Goal: Check status: Check status

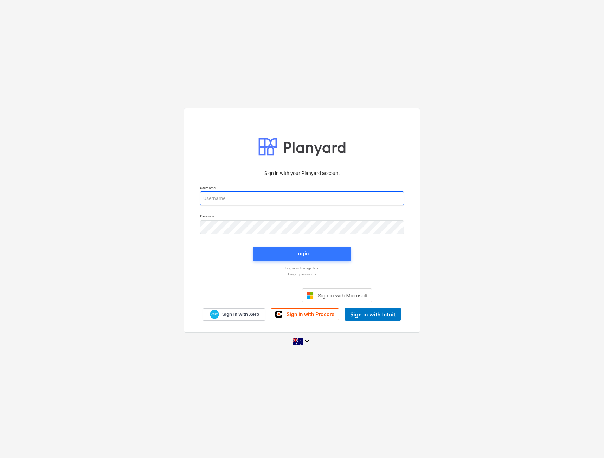
click at [218, 198] on input "email" at bounding box center [302, 199] width 204 height 14
click at [232, 312] on span "Sign in with Xero" at bounding box center [240, 314] width 37 height 6
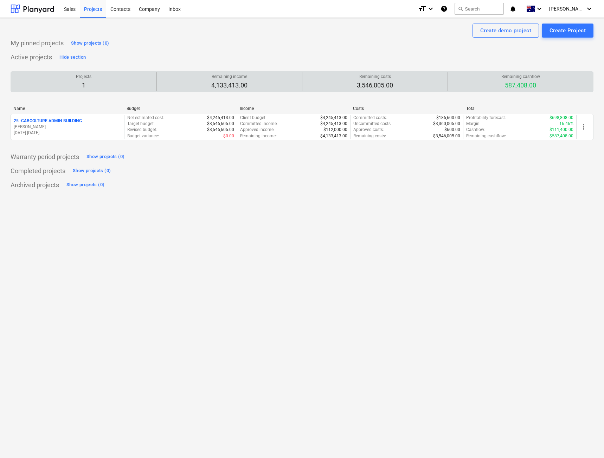
click at [530, 86] on p "587,408.00" at bounding box center [520, 85] width 39 height 8
click at [62, 89] on div "Projects 1" at bounding box center [84, 81] width 140 height 19
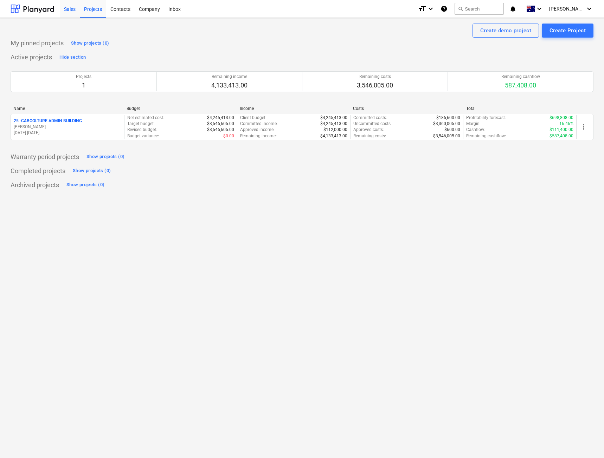
click at [69, 9] on div "Sales" at bounding box center [70, 9] width 20 height 18
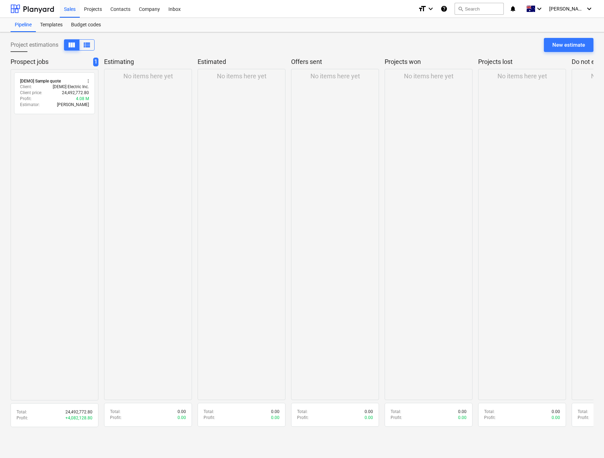
click at [168, 172] on div "No items here yet" at bounding box center [148, 234] width 88 height 331
click at [95, 9] on div "Projects" at bounding box center [93, 9] width 26 height 18
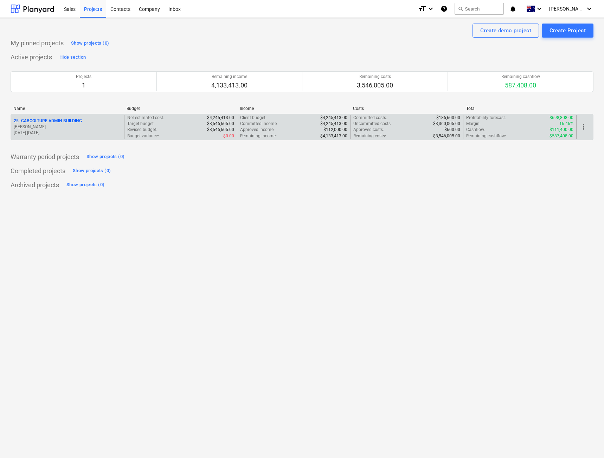
click at [536, 129] on div "Cashflow : $111,400.00" at bounding box center [519, 130] width 107 height 6
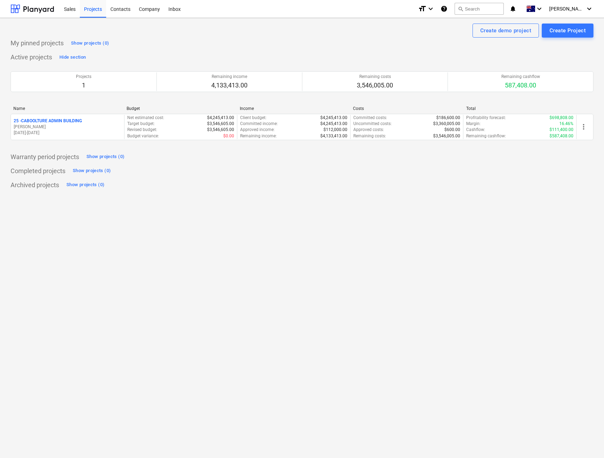
click at [57, 123] on p "25 - [GEOGRAPHIC_DATA]" at bounding box center [48, 121] width 68 height 6
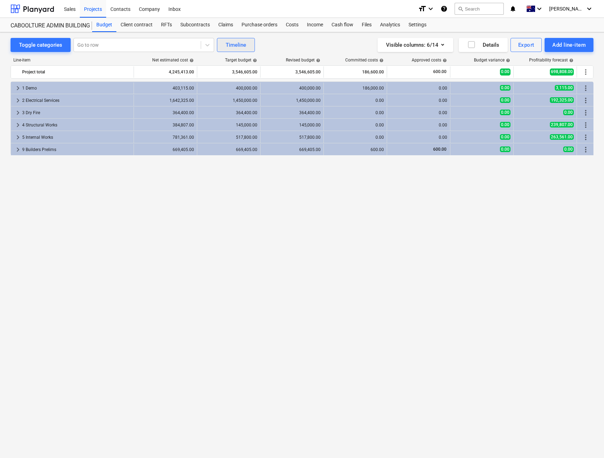
click at [226, 41] on div "Timeline" at bounding box center [236, 44] width 20 height 9
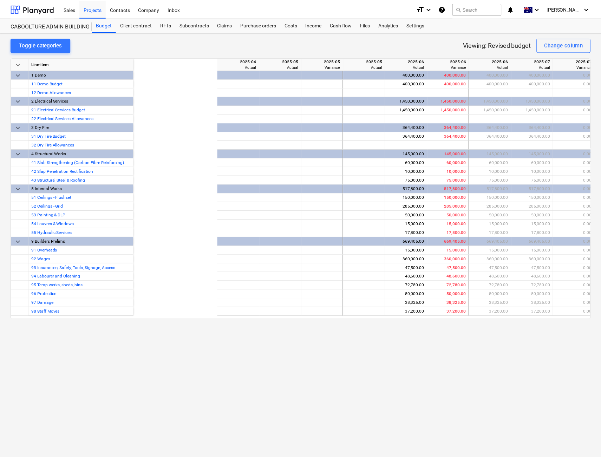
scroll to position [0, 131]
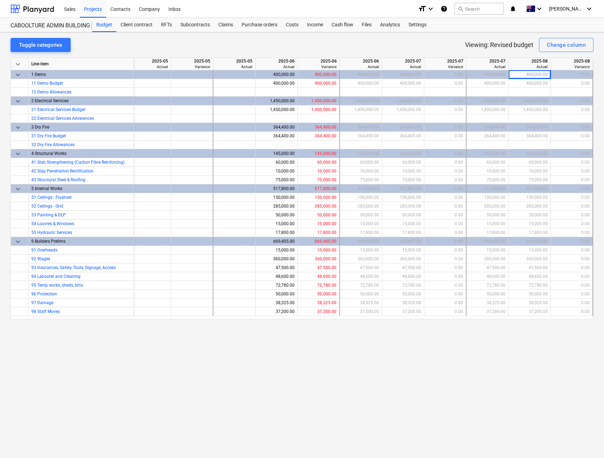
click at [362, 365] on div "Toggle categories Viewing: Revised budget Change column keyboard_arrow_down Lin…" at bounding box center [302, 245] width 604 height 426
click at [349, 26] on div "Cash flow" at bounding box center [342, 25] width 30 height 14
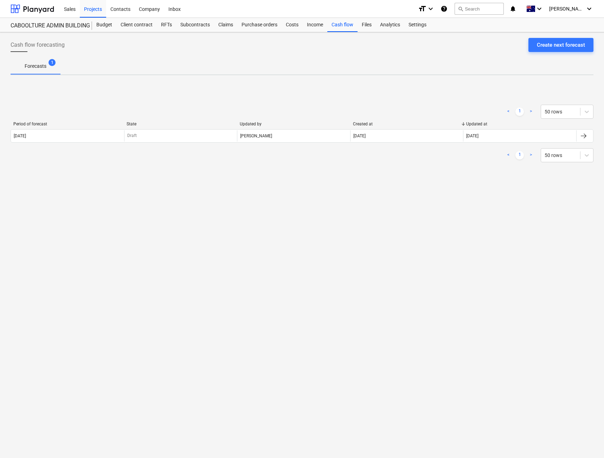
click at [47, 65] on span "Forecasts 1" at bounding box center [35, 66] width 33 height 7
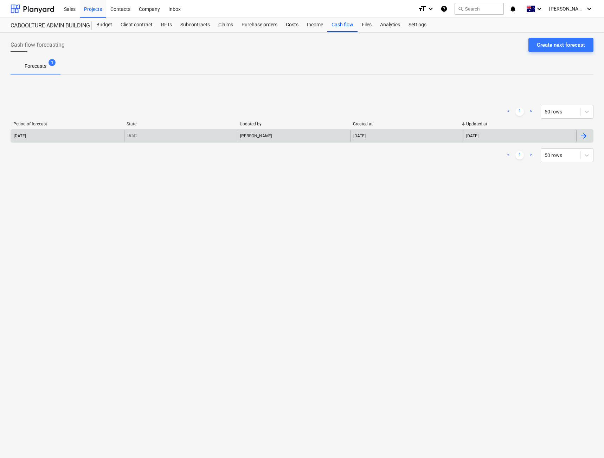
click at [72, 134] on div "[DATE]" at bounding box center [67, 135] width 113 height 11
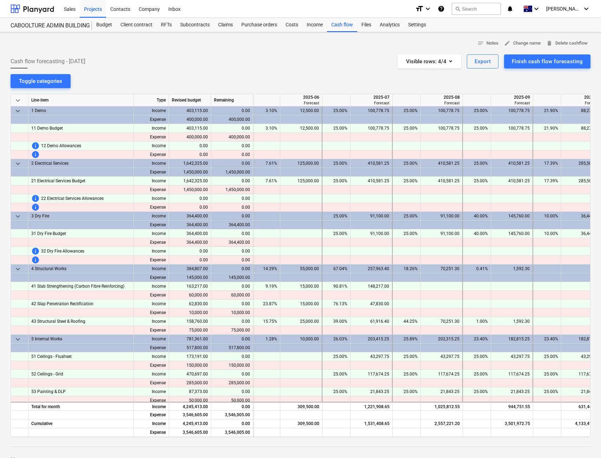
scroll to position [0, 213]
